Goal: Information Seeking & Learning: Learn about a topic

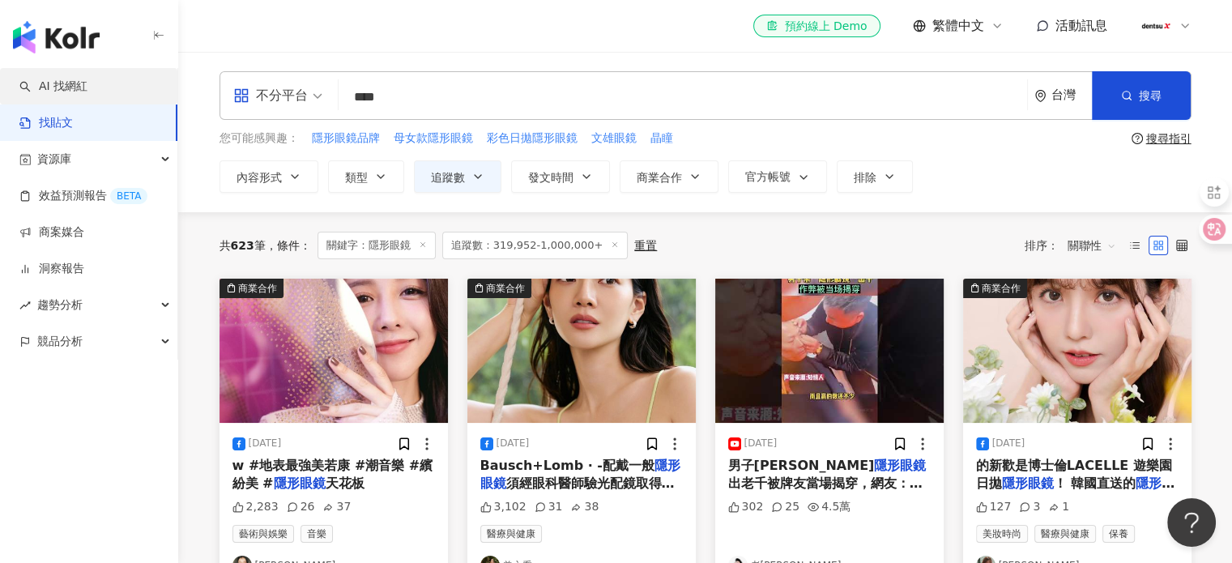
click at [88, 89] on link "AI 找網紅" at bounding box center [53, 87] width 68 height 16
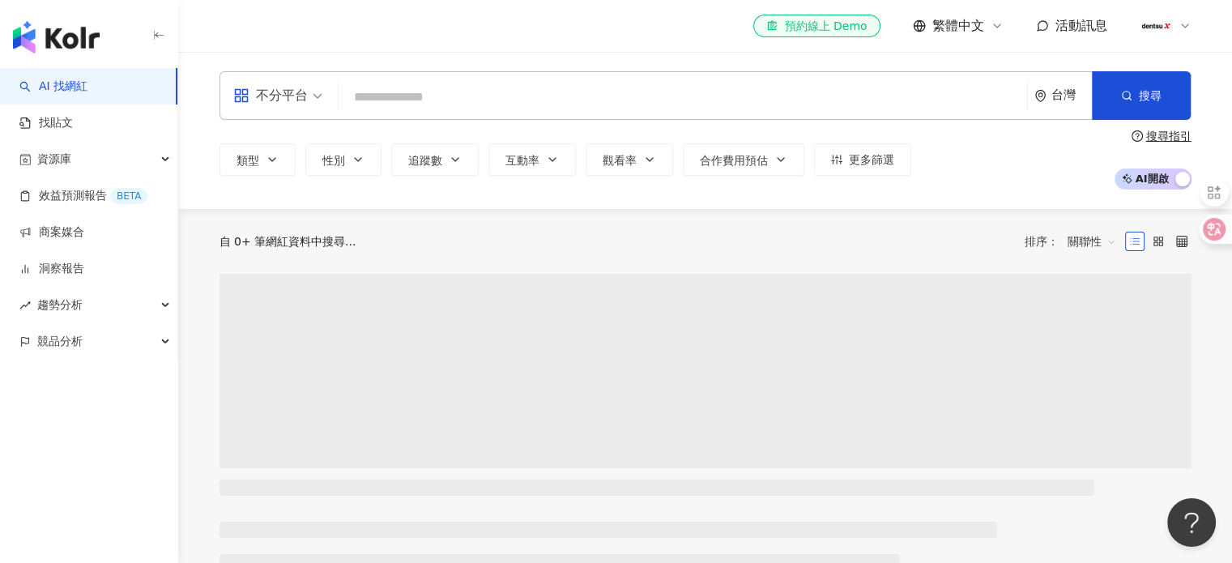
click at [386, 100] on input "search" at bounding box center [683, 97] width 676 height 31
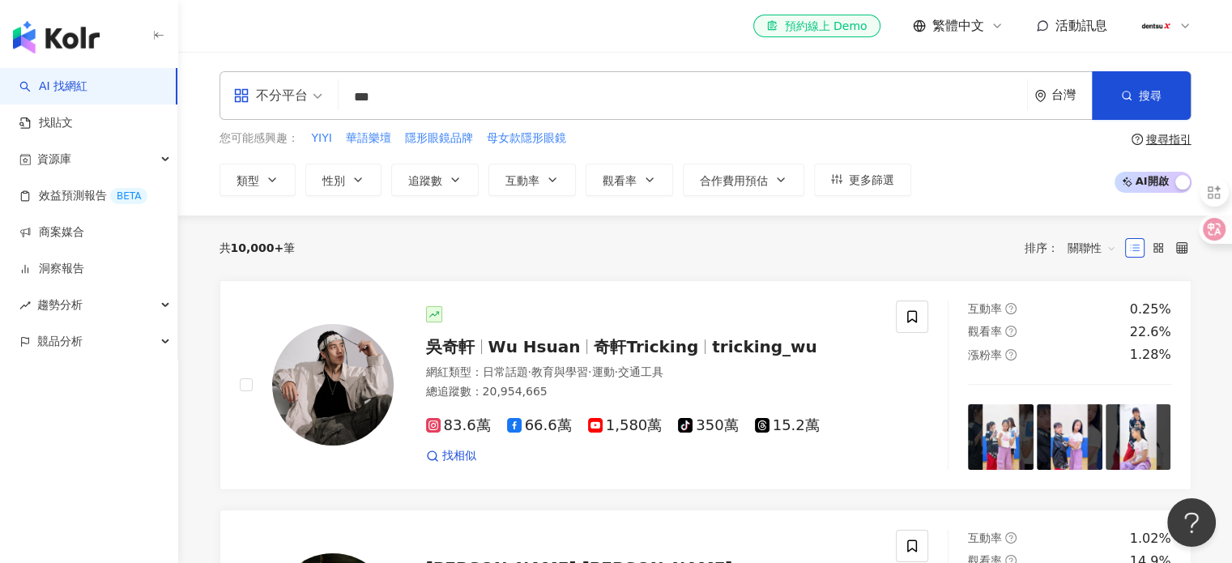
type input "***"
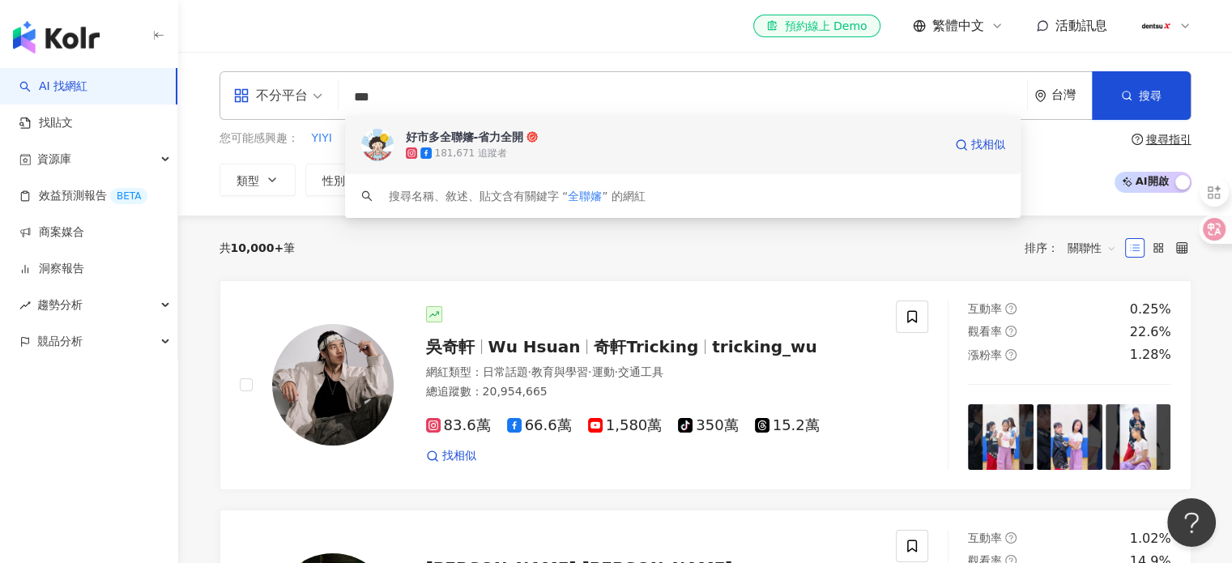
click at [450, 142] on div "好市多全聯嬸-省力全開" at bounding box center [465, 137] width 118 height 16
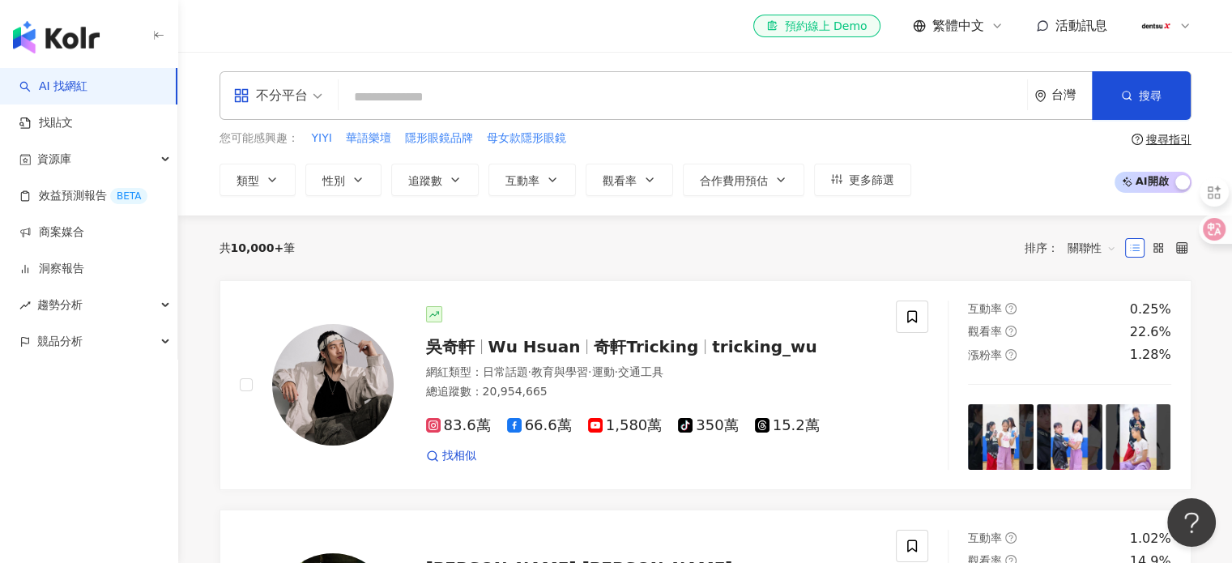
click at [427, 96] on input "search" at bounding box center [683, 97] width 676 height 31
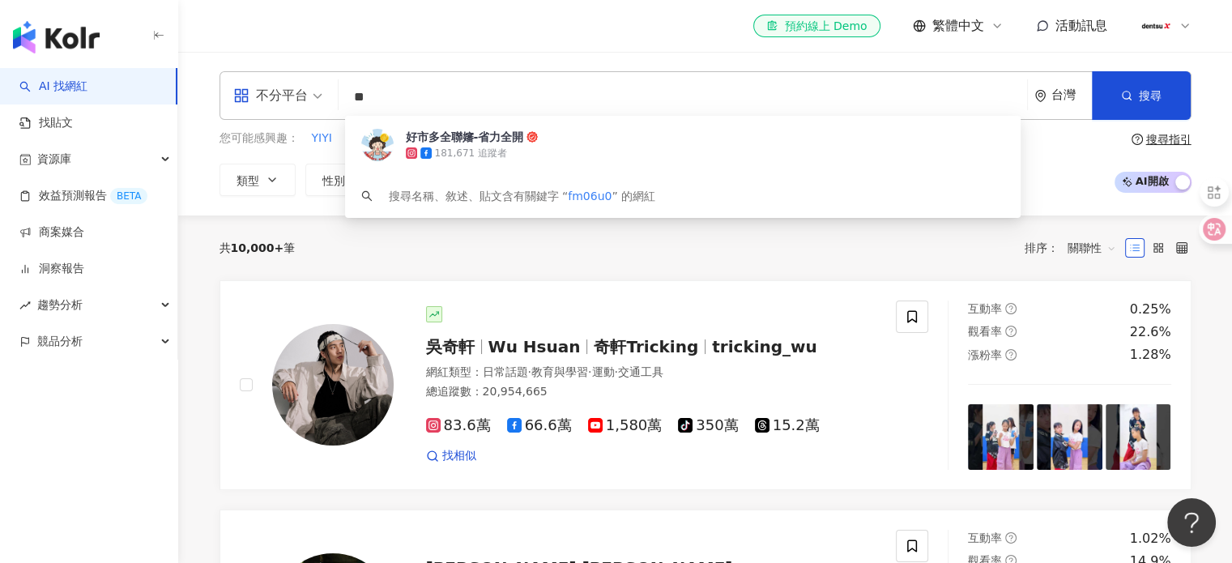
type input "*"
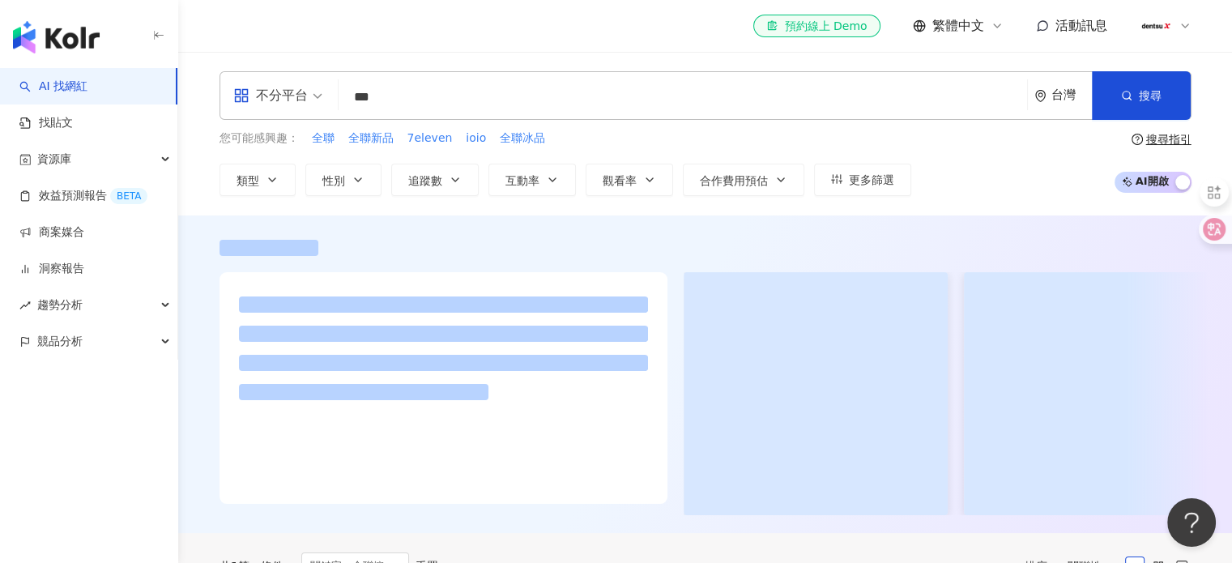
click at [549, 53] on div "不分平台 *** 台灣 搜尋 8e13ea66-d2d8-4a21-a452-3dc988f05fbf 好市多全聯嬸-省力全開 181,671 追蹤者 搜尋名…" at bounding box center [705, 134] width 1054 height 164
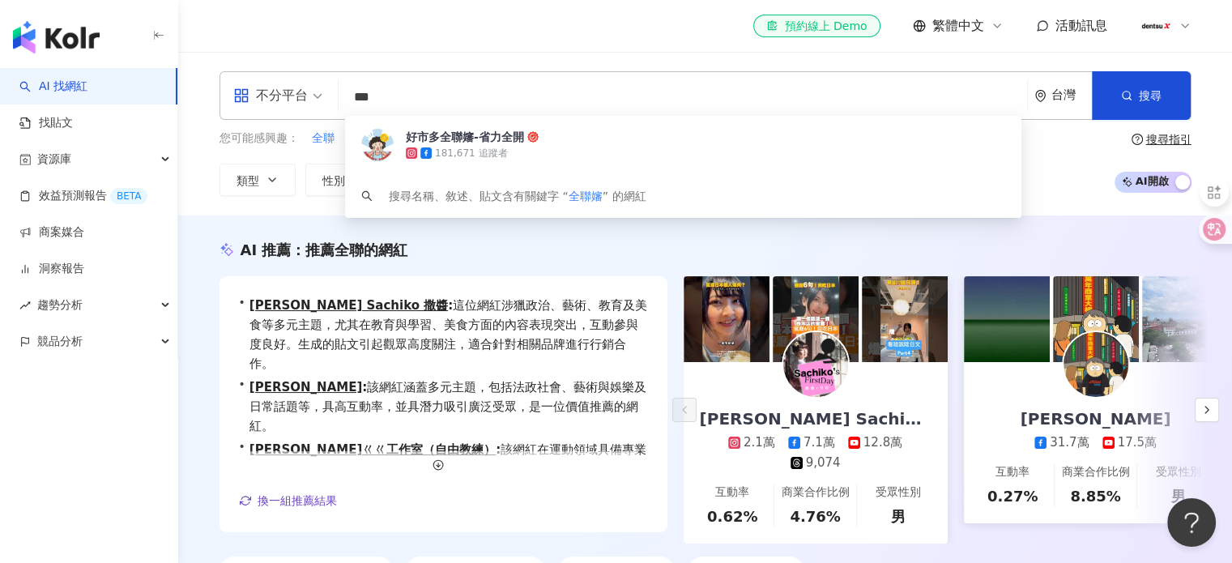
drag, startPoint x: 428, startPoint y: 103, endPoint x: 299, endPoint y: 79, distance: 130.9
click at [299, 79] on div "不分平台 *** 台灣 搜尋 8e13ea66-d2d8-4a21-a452-3dc988f05fbf 好市多全聯嬸-省力全開 181,671 追蹤者 搜尋名…" at bounding box center [706, 95] width 972 height 49
type input "***"
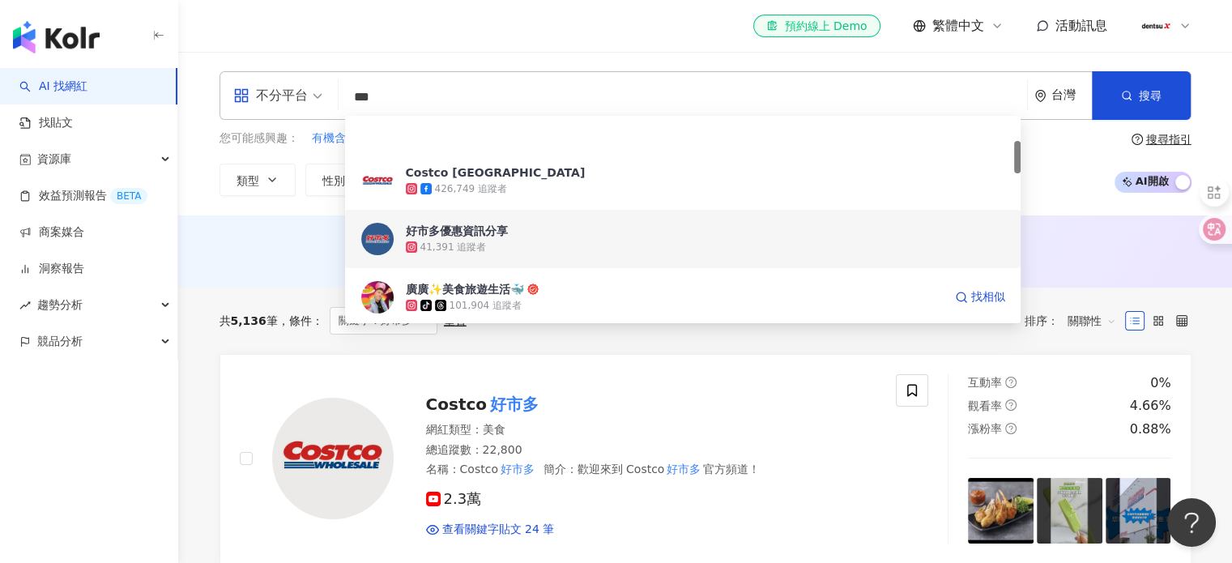
scroll to position [162, 0]
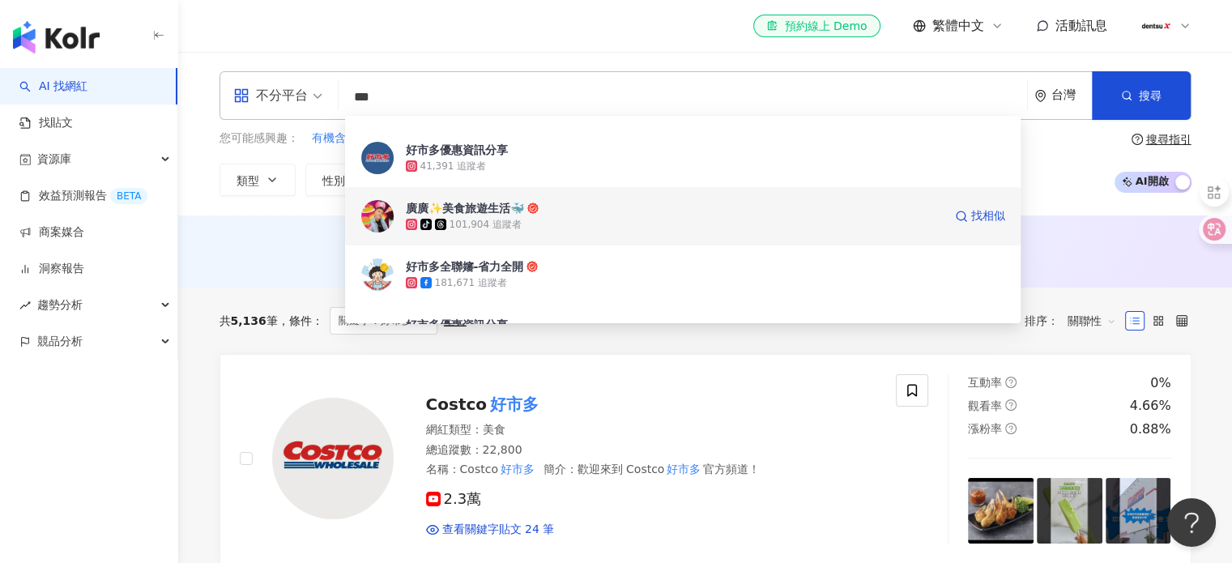
click at [549, 216] on span "廣廣✨美食旅遊生活🐳" at bounding box center [674, 208] width 537 height 16
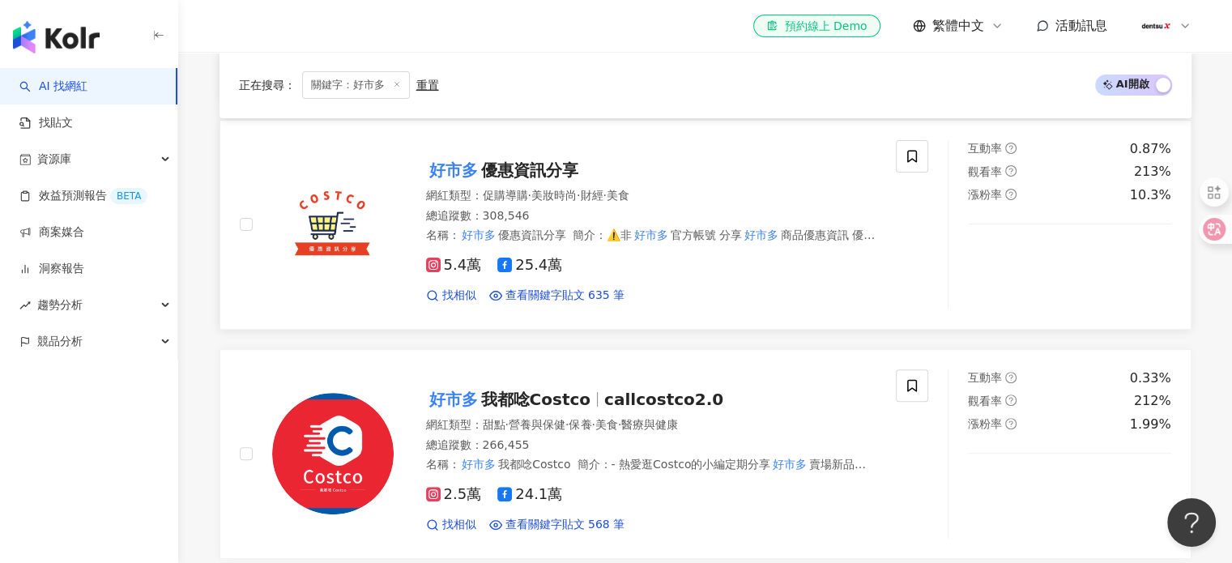
scroll to position [567, 0]
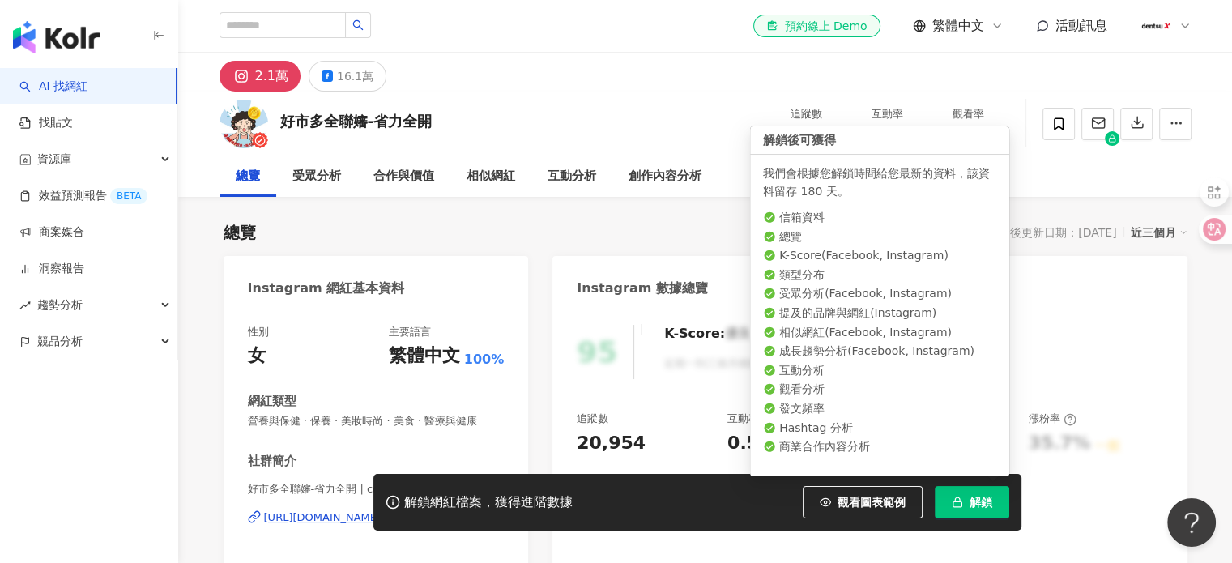
click at [963, 503] on button "解鎖" at bounding box center [972, 502] width 75 height 32
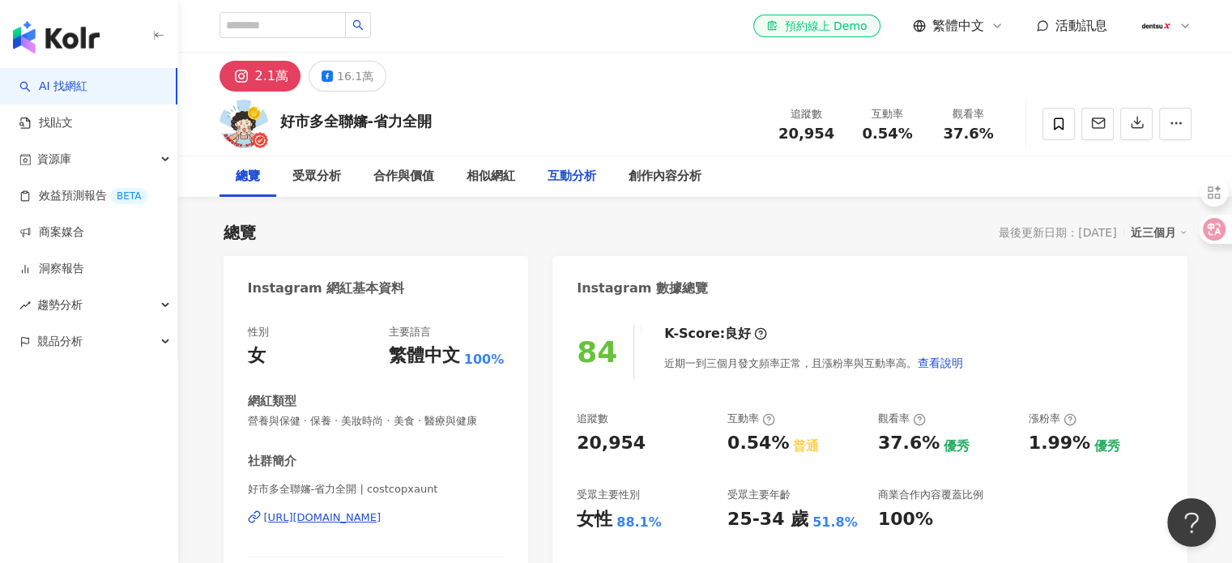
click at [562, 177] on div "互動分析" at bounding box center [572, 176] width 49 height 19
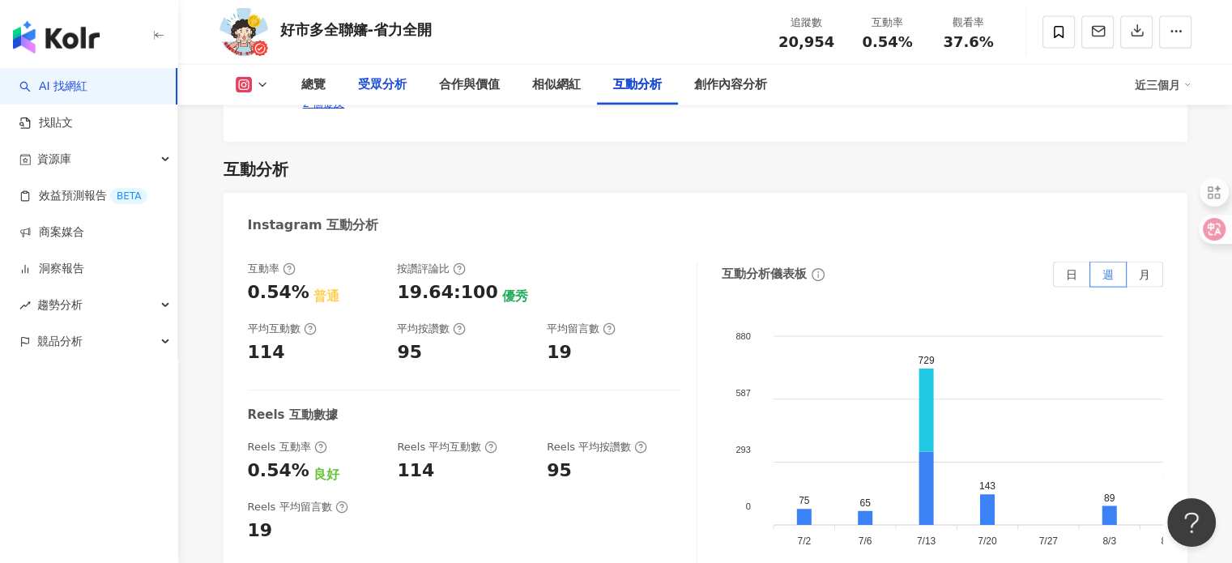
click at [399, 91] on div "受眾分析" at bounding box center [382, 84] width 49 height 19
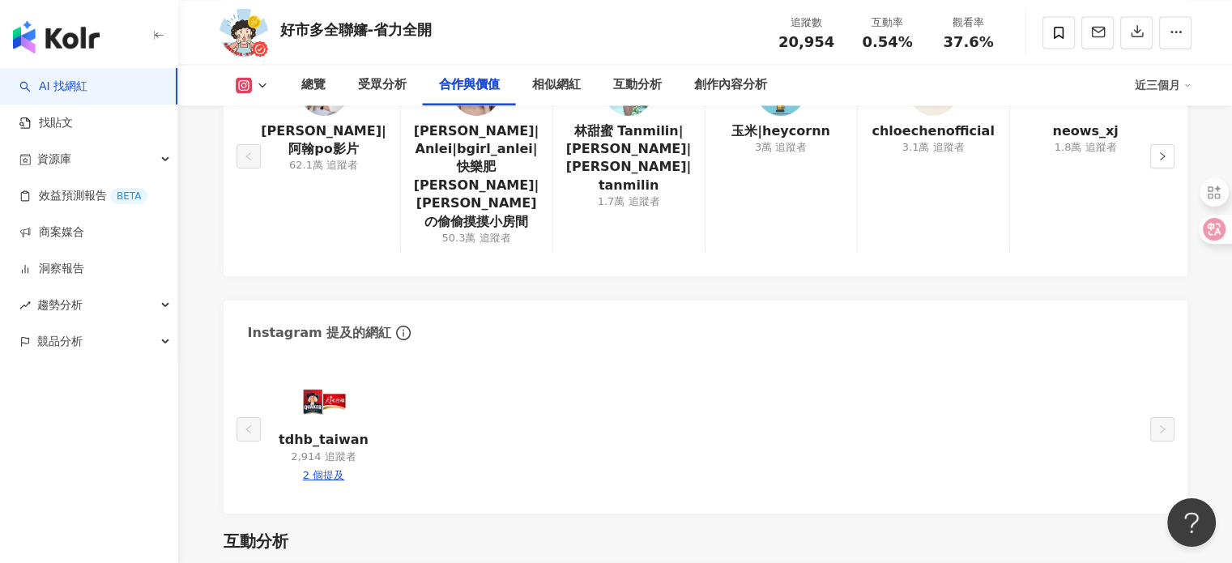
scroll to position [2599, 0]
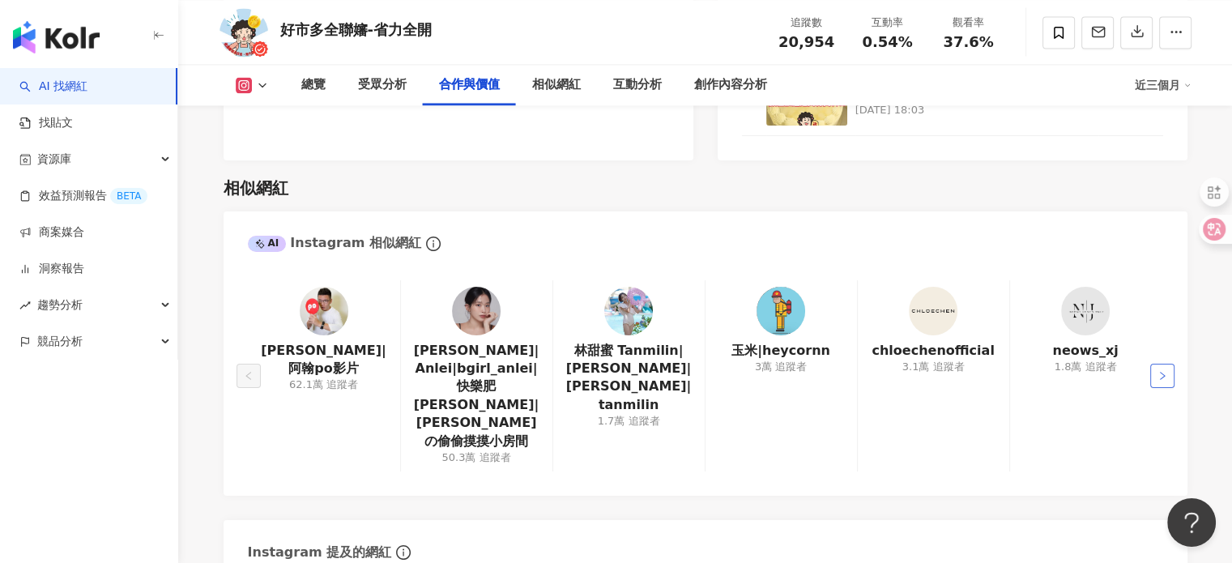
click at [1163, 371] on icon "right" at bounding box center [1163, 376] width 10 height 10
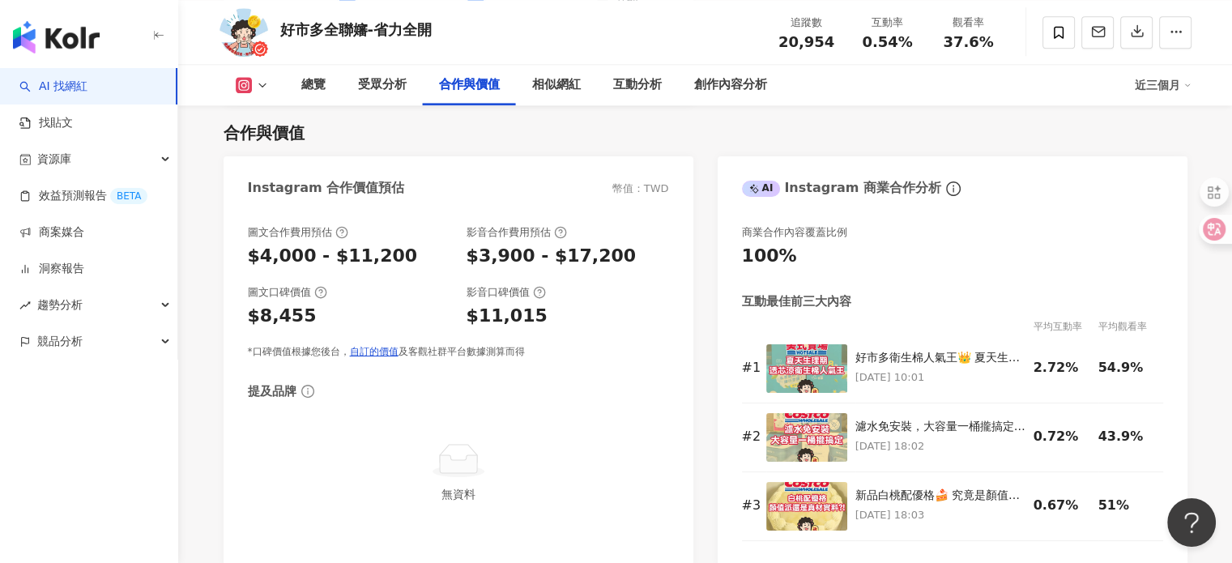
scroll to position [1870, 0]
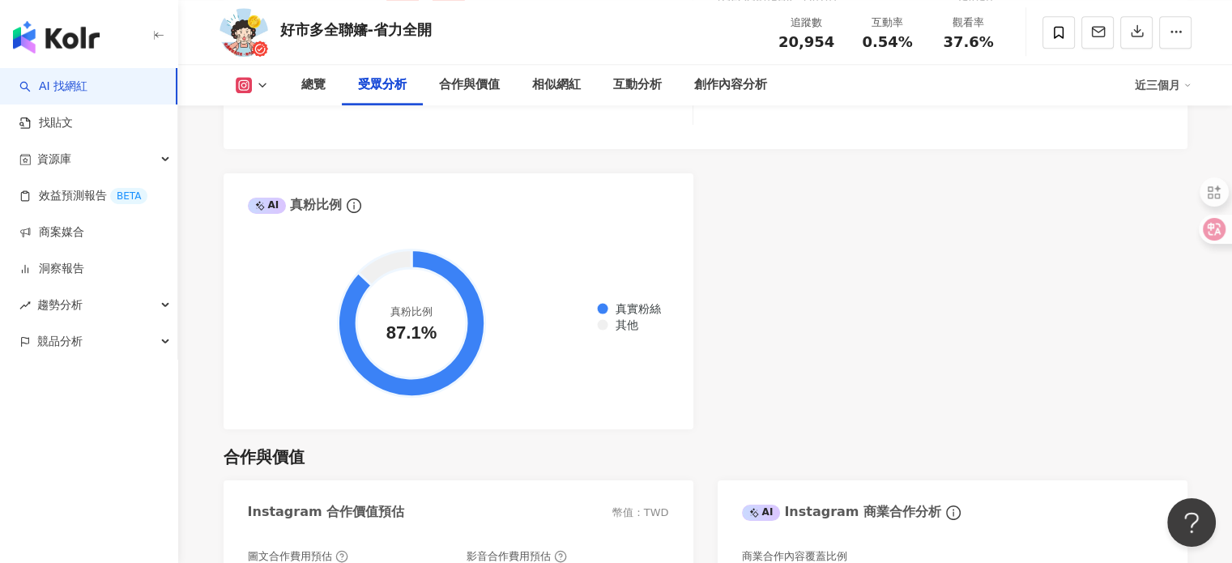
click at [246, 77] on icon at bounding box center [244, 85] width 16 height 16
click at [288, 163] on button "Facebook" at bounding box center [276, 153] width 97 height 23
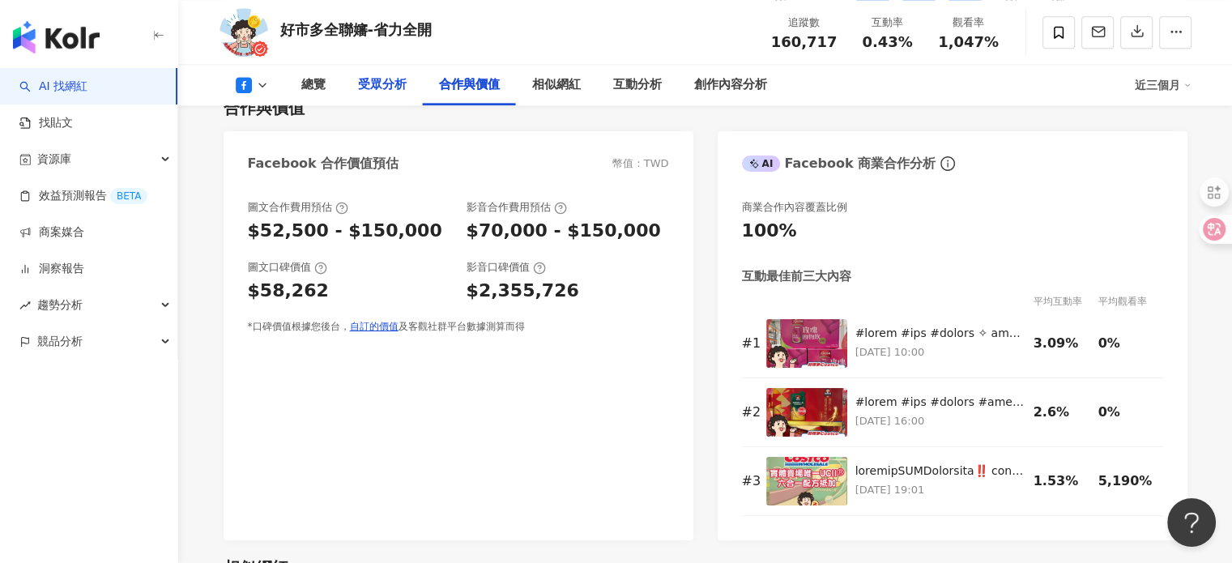
click at [399, 87] on div "受眾分析" at bounding box center [382, 84] width 49 height 19
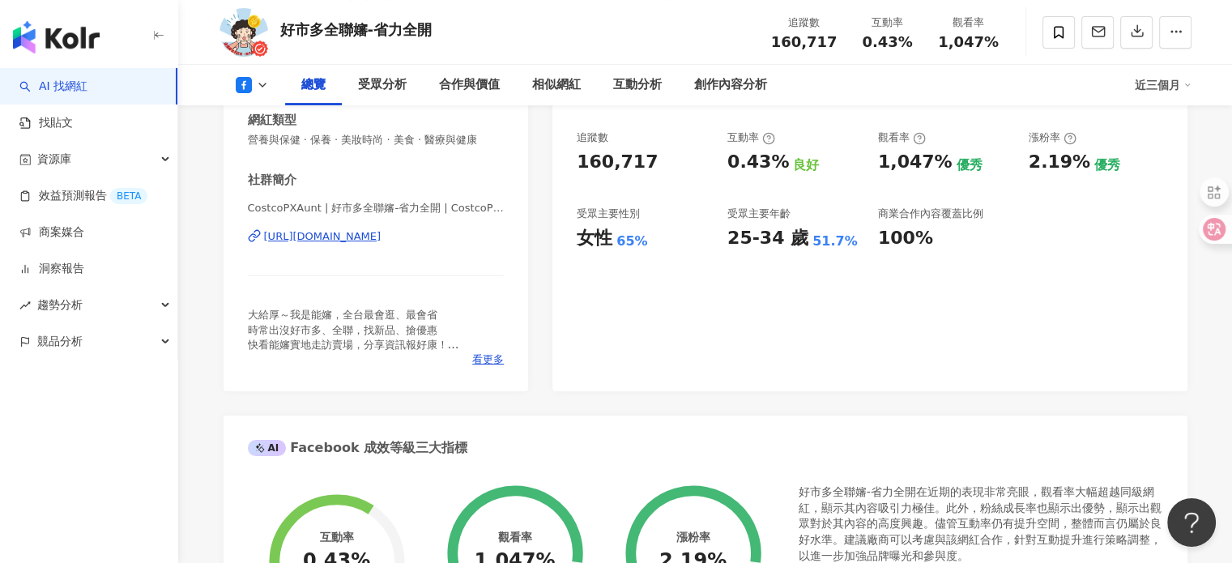
scroll to position [243, 0]
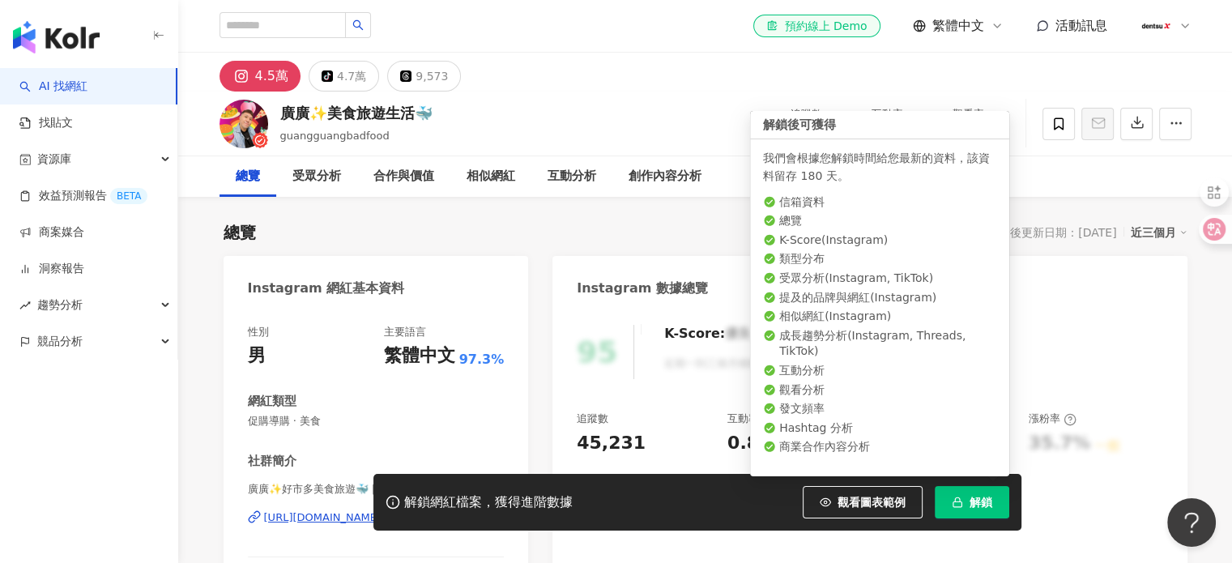
click at [980, 504] on span "解鎖" at bounding box center [981, 502] width 23 height 13
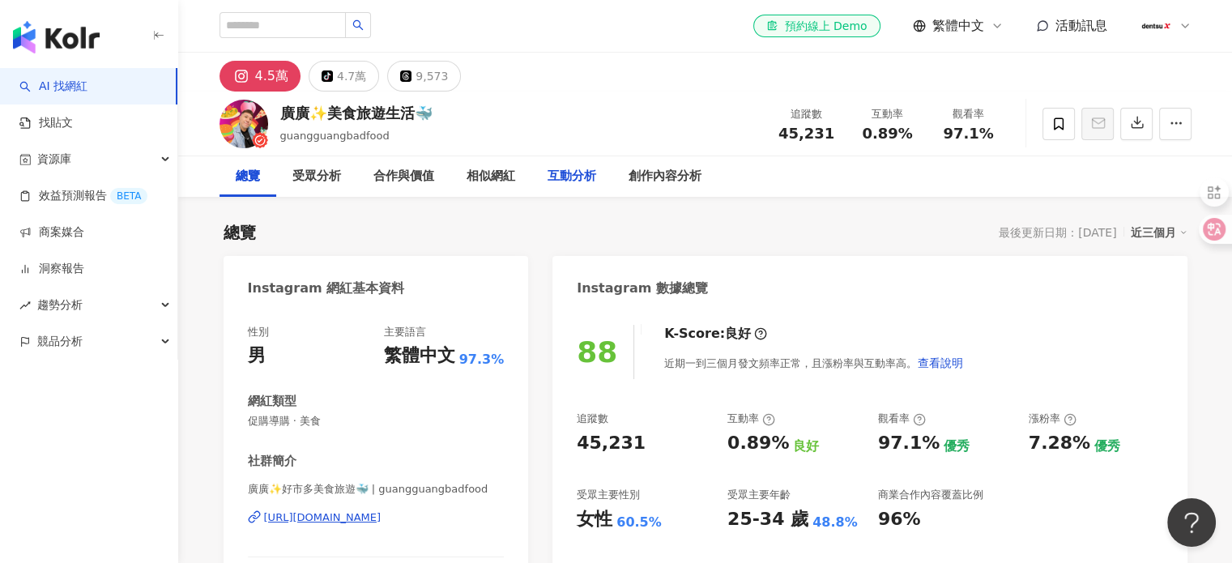
click at [555, 182] on div "互動分析" at bounding box center [572, 176] width 49 height 19
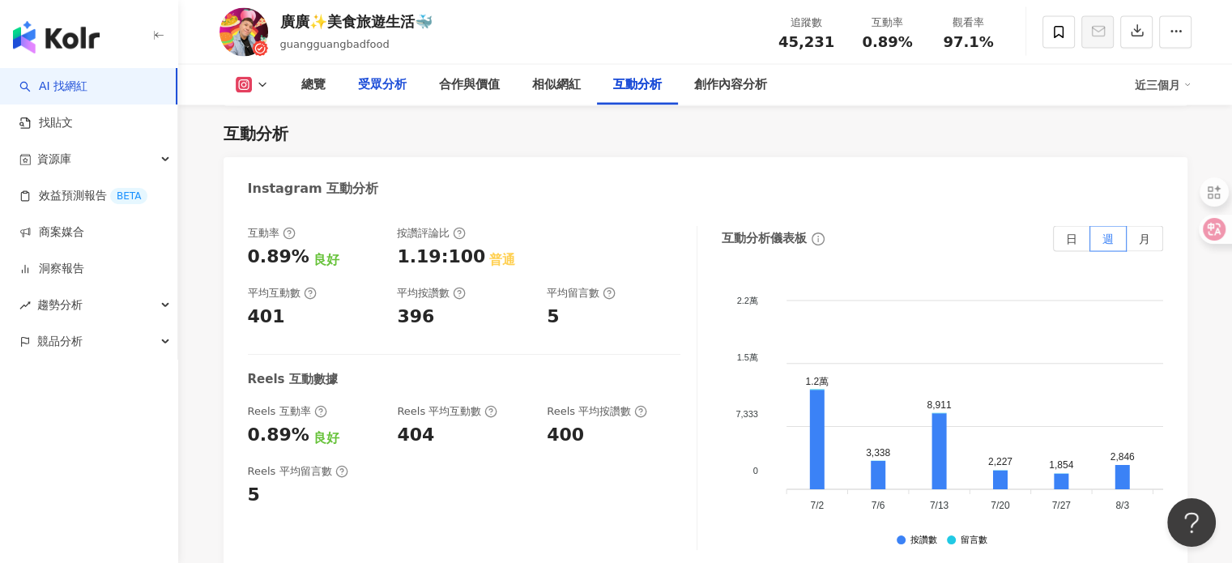
click at [385, 80] on div "受眾分析" at bounding box center [382, 84] width 49 height 19
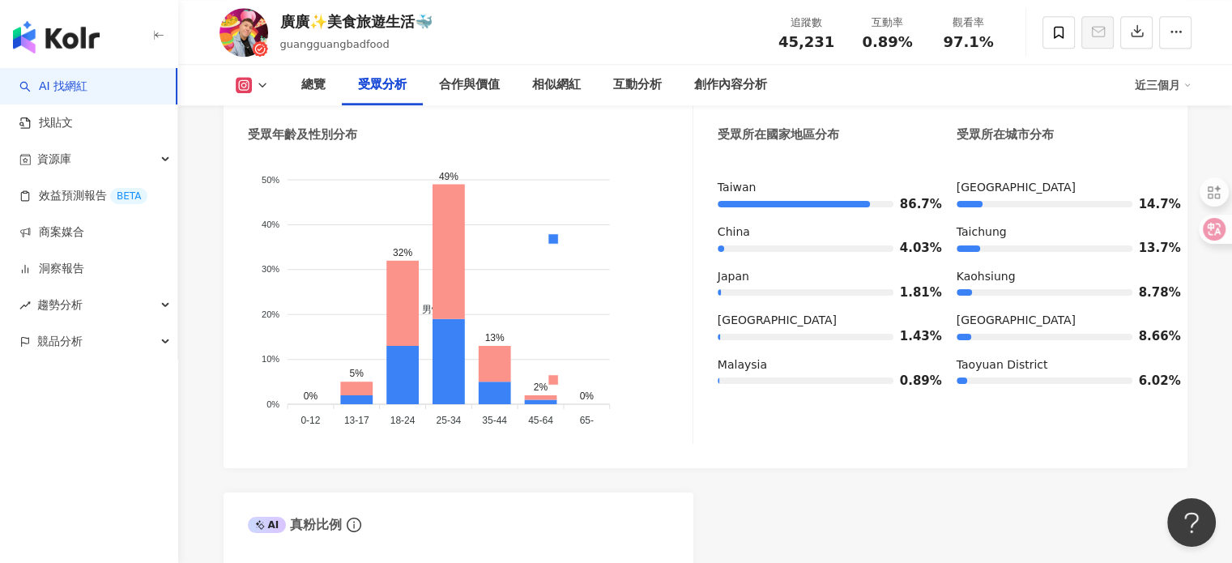
scroll to position [1450, 0]
